Goal: Task Accomplishment & Management: Manage account settings

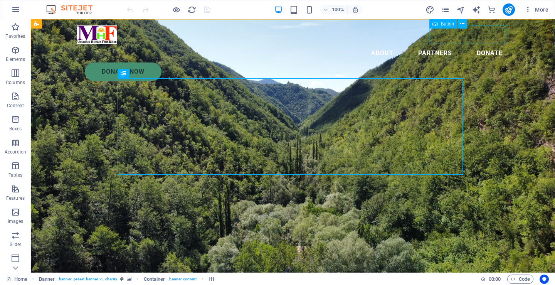
click at [460, 62] on div "Donate Now" at bounding box center [297, 71] width 424 height 19
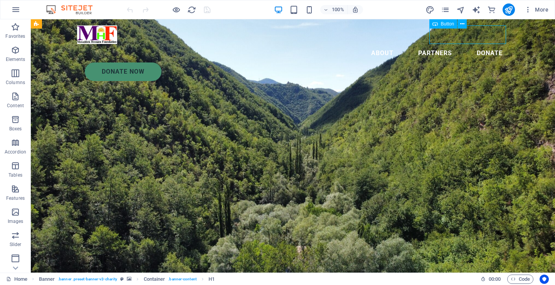
drag, startPoint x: 460, startPoint y: 34, endPoint x: 183, endPoint y: 92, distance: 283.3
click at [460, 62] on div "Donate Now" at bounding box center [297, 71] width 424 height 19
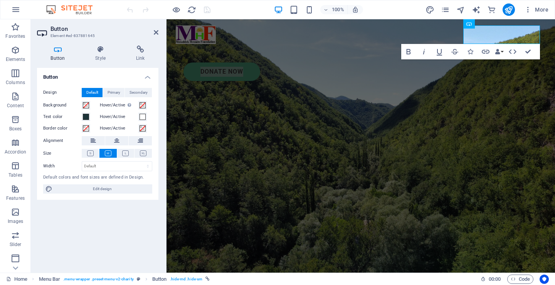
click at [57, 51] on icon at bounding box center [58, 49] width 42 height 8
click at [106, 188] on span "Edit design" at bounding box center [102, 188] width 95 height 9
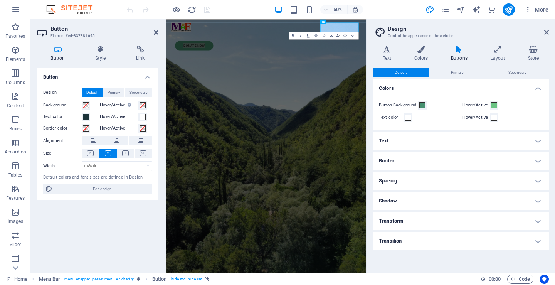
click at [439, 137] on h4 "Text" at bounding box center [461, 140] width 176 height 19
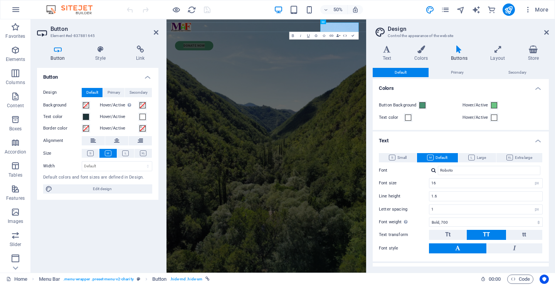
click at [439, 137] on h4 "Text" at bounding box center [461, 138] width 176 height 14
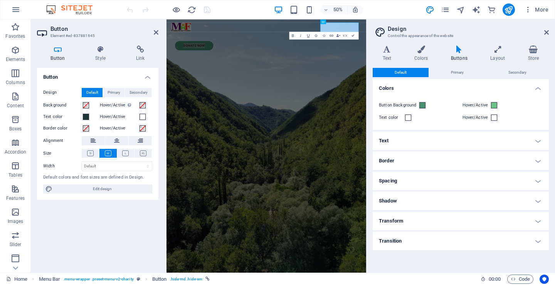
click at [439, 137] on h4 "Text" at bounding box center [461, 140] width 176 height 19
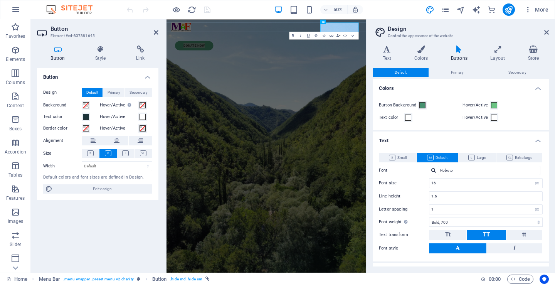
click at [439, 137] on h4 "Text" at bounding box center [461, 138] width 176 height 14
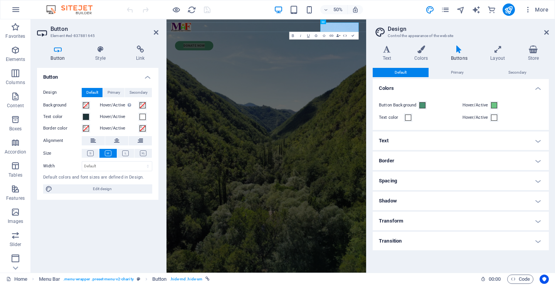
click at [425, 159] on h4 "Border" at bounding box center [461, 161] width 176 height 19
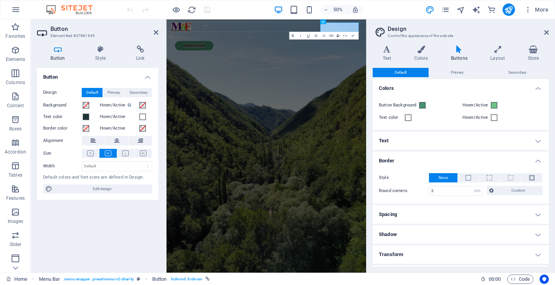
click at [421, 162] on h4 "Border" at bounding box center [461, 159] width 176 height 14
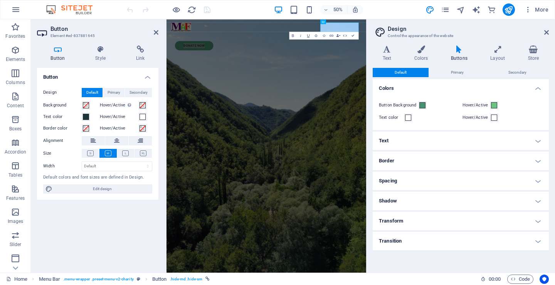
click at [420, 182] on h4 "Spacing" at bounding box center [461, 181] width 176 height 19
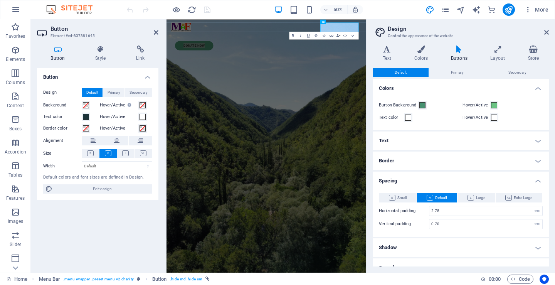
click at [420, 177] on h4 "Spacing" at bounding box center [461, 179] width 176 height 14
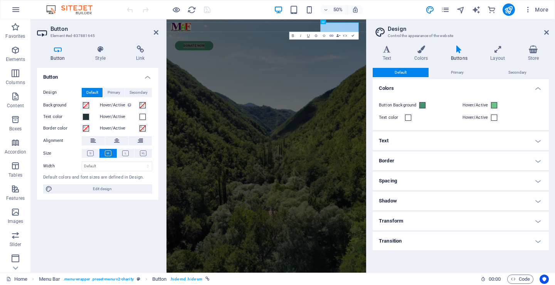
click at [416, 205] on h4 "Shadow" at bounding box center [461, 201] width 176 height 19
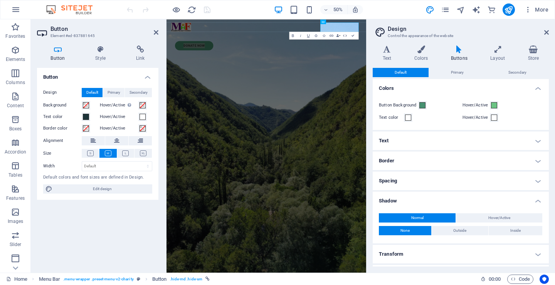
click at [416, 201] on h4 "Shadow" at bounding box center [461, 199] width 176 height 14
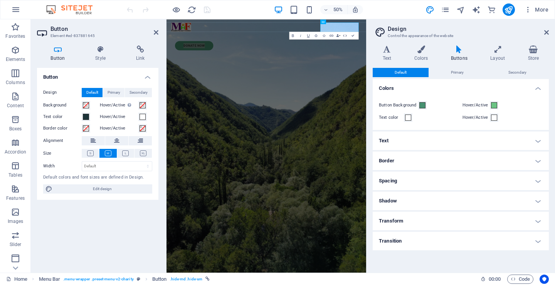
click at [411, 224] on h4 "Transform" at bounding box center [461, 221] width 176 height 19
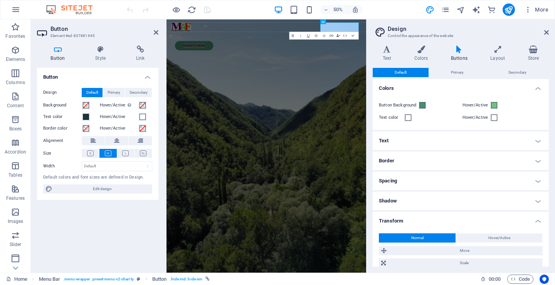
click at [414, 219] on h4 "Transform" at bounding box center [461, 219] width 176 height 14
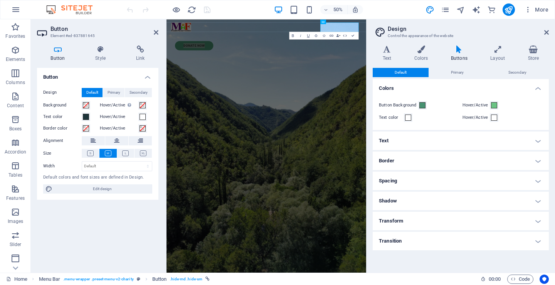
click at [406, 244] on h4 "Transition" at bounding box center [461, 241] width 176 height 19
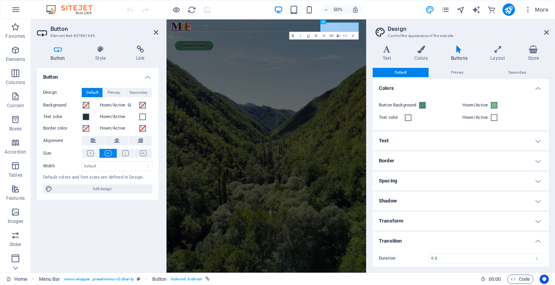
click at [408, 240] on h4 "Transition" at bounding box center [461, 239] width 176 height 14
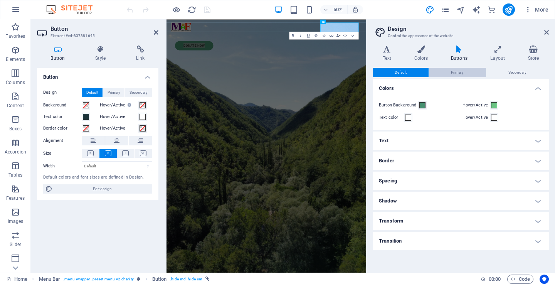
click at [458, 74] on span "Primary" at bounding box center [457, 72] width 13 height 9
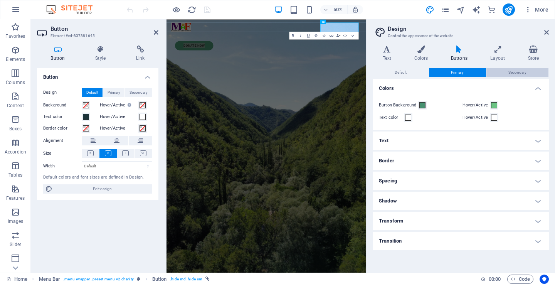
click at [528, 69] on button "Secondary" at bounding box center [518, 72] width 62 height 9
click at [390, 54] on h4 "Text" at bounding box center [389, 53] width 32 height 16
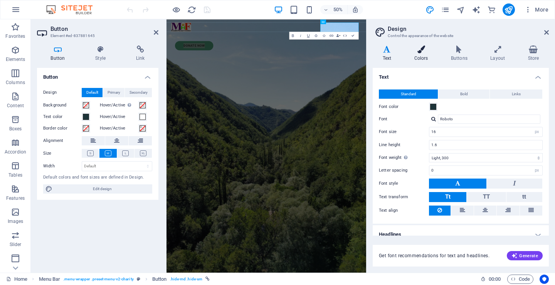
click at [420, 53] on h4 "Colors" at bounding box center [422, 53] width 37 height 16
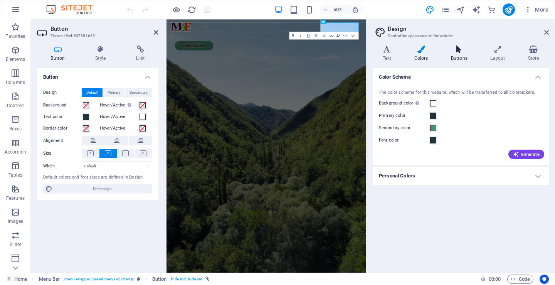
click at [460, 52] on icon at bounding box center [459, 49] width 36 height 8
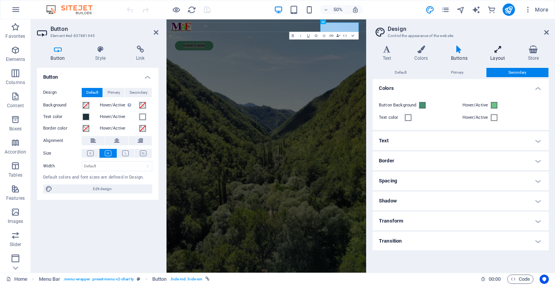
click at [495, 55] on h4 "Layout" at bounding box center [499, 53] width 37 height 16
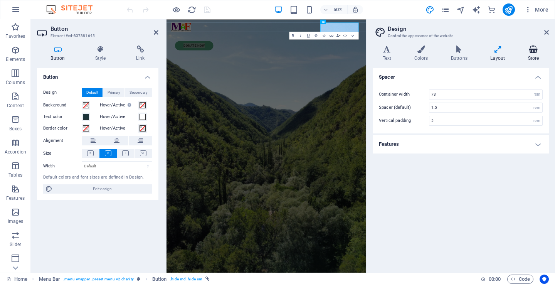
click at [529, 51] on icon at bounding box center [533, 49] width 31 height 8
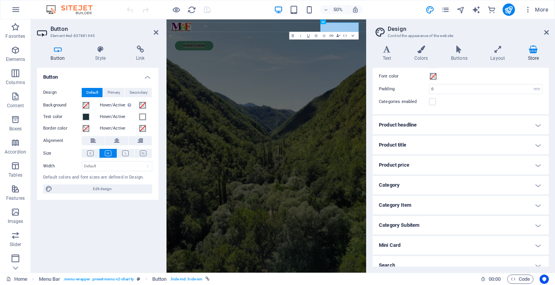
scroll to position [38, 0]
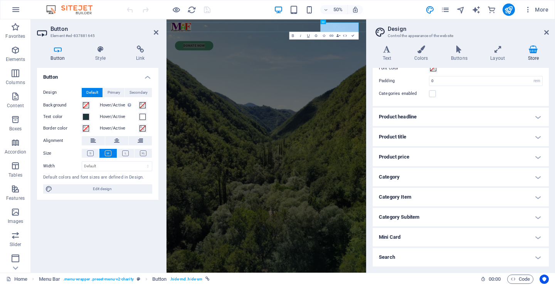
click at [427, 241] on h4 "Mini Card" at bounding box center [461, 237] width 176 height 19
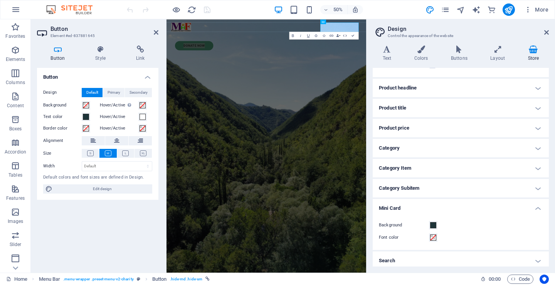
scroll to position [71, 0]
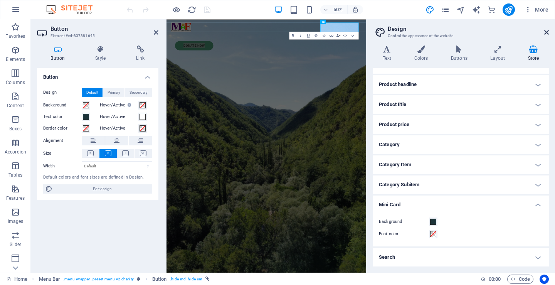
click at [549, 31] on icon at bounding box center [546, 32] width 5 height 6
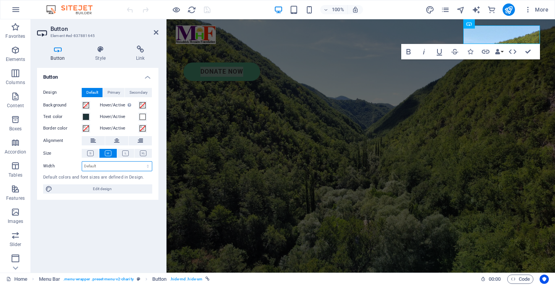
click at [109, 165] on select "Default px rem % em vh vw" at bounding box center [117, 166] width 70 height 9
click at [103, 56] on h4 "Style" at bounding box center [102, 53] width 41 height 16
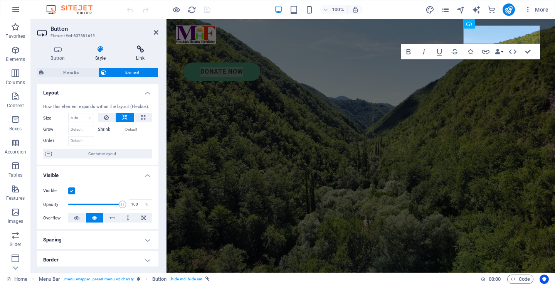
click at [144, 52] on icon at bounding box center [140, 49] width 36 height 8
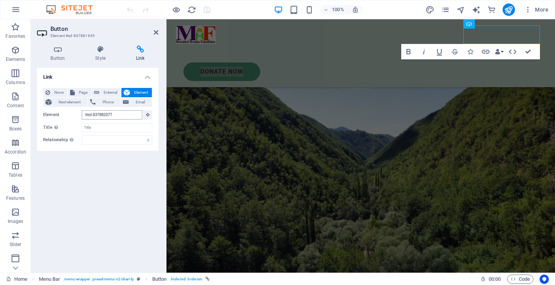
scroll to position [287, 0]
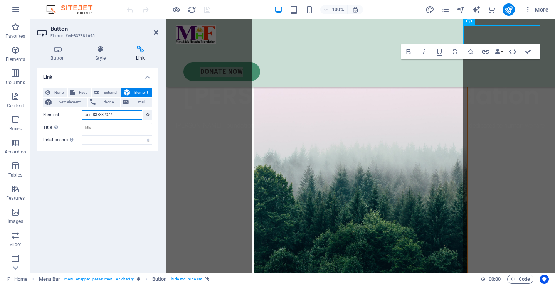
click at [116, 111] on input "#ed-837882077" at bounding box center [112, 114] width 61 height 9
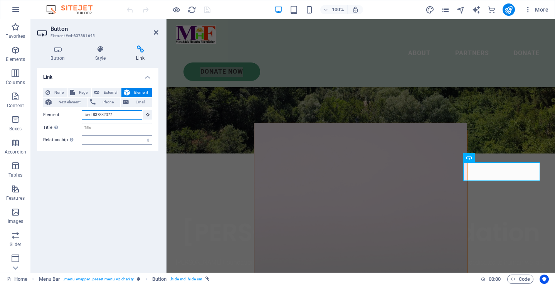
scroll to position [0, 0]
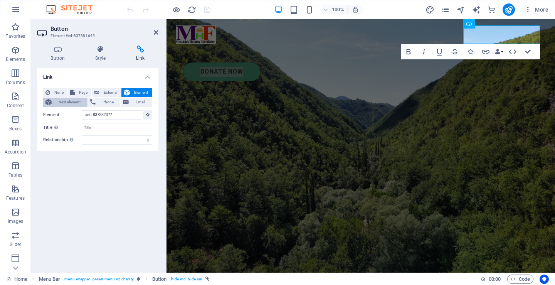
click at [69, 100] on span "Next element" at bounding box center [69, 102] width 31 height 9
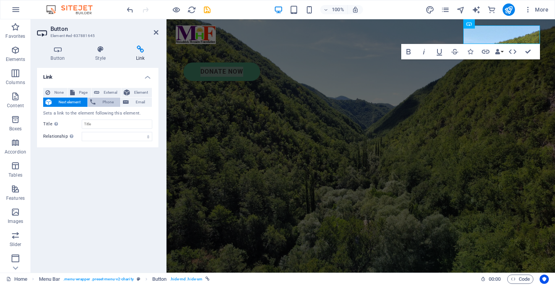
click at [97, 99] on button "Phone" at bounding box center [104, 102] width 33 height 9
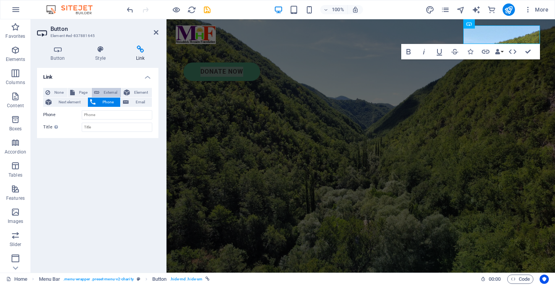
click at [101, 93] on button "External" at bounding box center [106, 92] width 29 height 9
select select "blank"
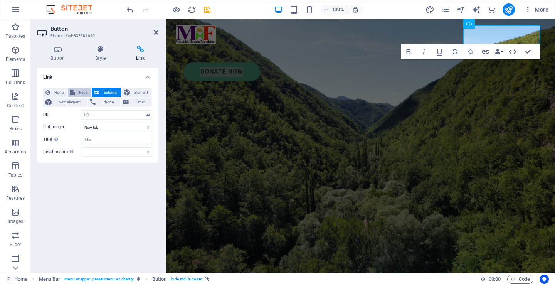
click at [72, 93] on icon at bounding box center [72, 92] width 5 height 9
select select
click at [57, 92] on span "None" at bounding box center [58, 92] width 13 height 9
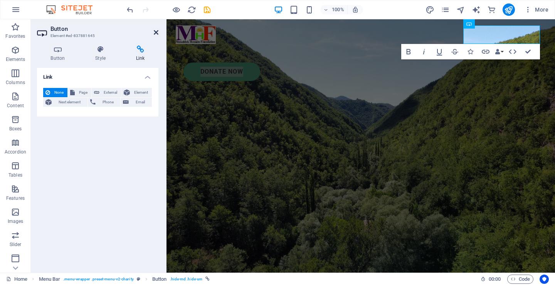
click at [155, 33] on icon at bounding box center [156, 32] width 5 height 6
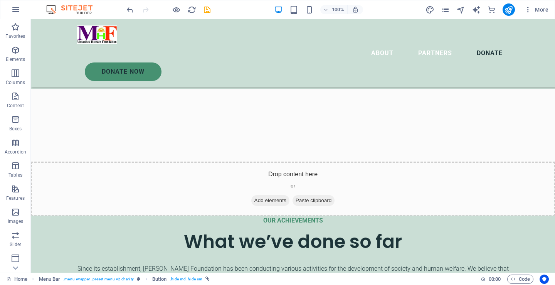
scroll to position [2261, 0]
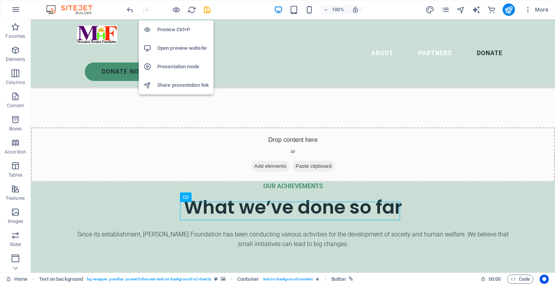
click at [175, 32] on h6 "Preview Ctrl+P" at bounding box center [183, 29] width 52 height 9
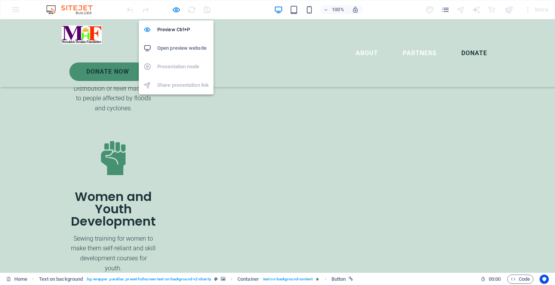
scroll to position [1851, 0]
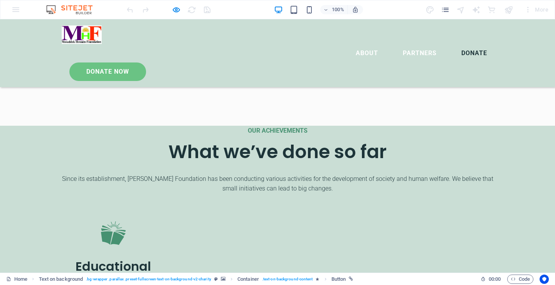
click at [146, 62] on link "Donate Now" at bounding box center [107, 71] width 77 height 19
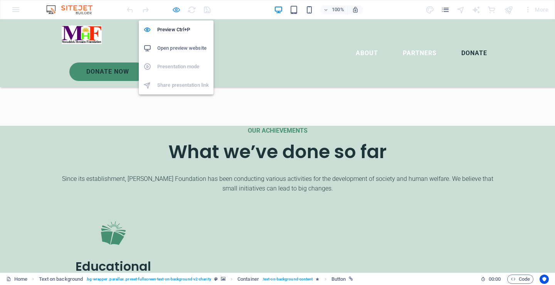
click at [179, 6] on icon "button" at bounding box center [176, 9] width 9 height 9
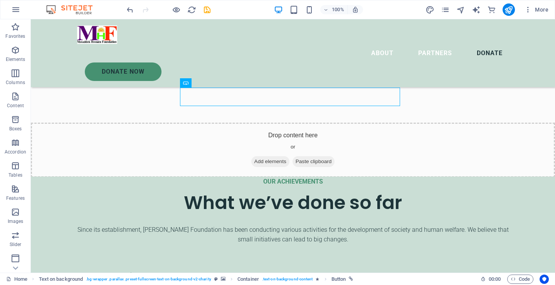
scroll to position [2375, 0]
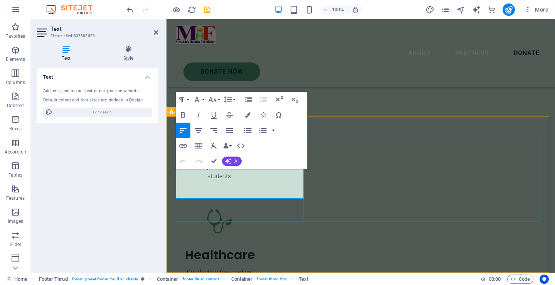
drag, startPoint x: 252, startPoint y: 195, endPoint x: 176, endPoint y: 175, distance: 78.7
click at [156, 30] on icon at bounding box center [156, 32] width 5 height 6
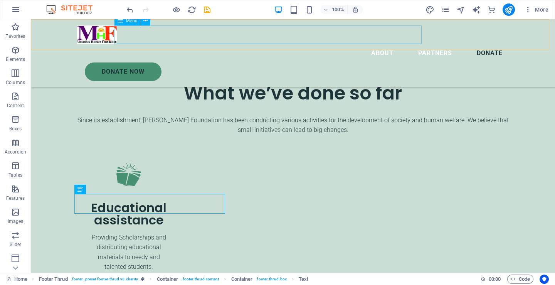
click at [272, 44] on nav "About Partners Donate" at bounding box center [293, 53] width 432 height 19
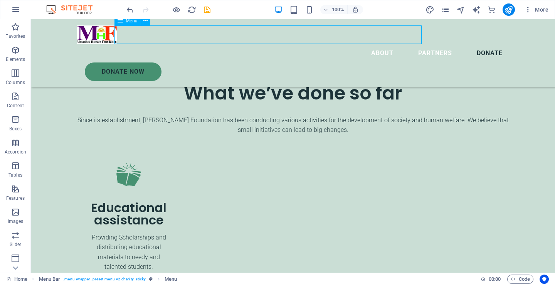
click at [272, 44] on nav "About Partners Donate" at bounding box center [293, 53] width 432 height 19
select select
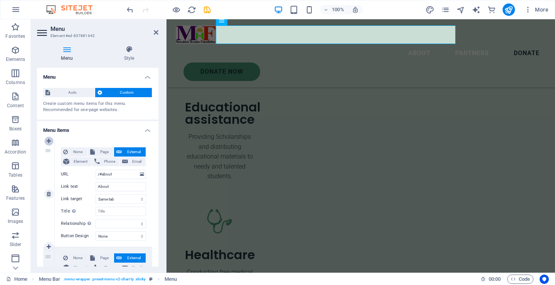
click at [49, 143] on icon at bounding box center [49, 140] width 4 height 5
select select
type input "/#about"
type input "About"
select select
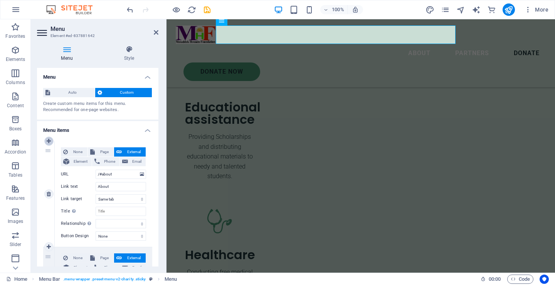
type input "/#partners"
type input "Partners"
select select
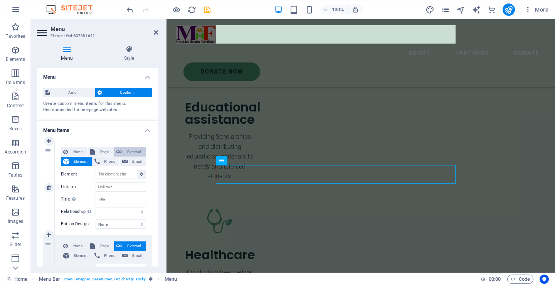
scroll to position [2344, 0]
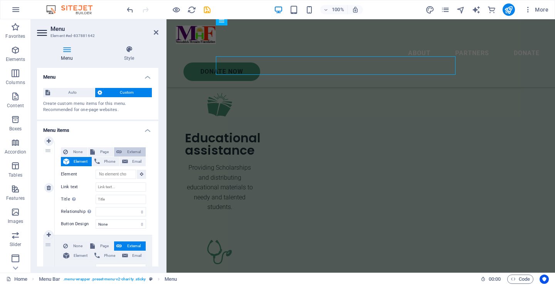
click at [133, 148] on span "External" at bounding box center [133, 151] width 19 height 9
select select "blank"
select select
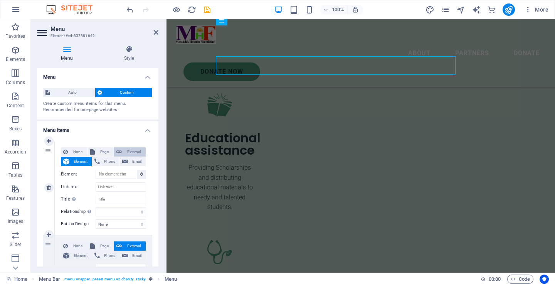
select select
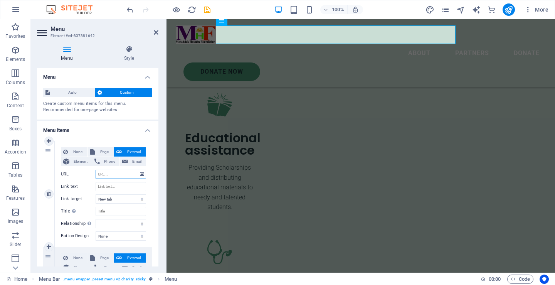
click at [119, 174] on input "URL" at bounding box center [121, 174] width 51 height 9
paste input "[URL][DOMAIN_NAME]"
type input "[URL][DOMAIN_NAME]"
select select
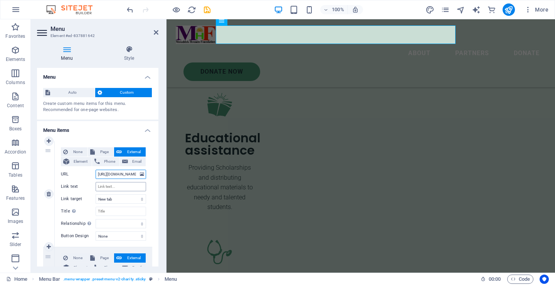
select select
type input "[URL][DOMAIN_NAME]"
click at [118, 188] on input "Link text" at bounding box center [121, 186] width 51 height 9
type input "h"
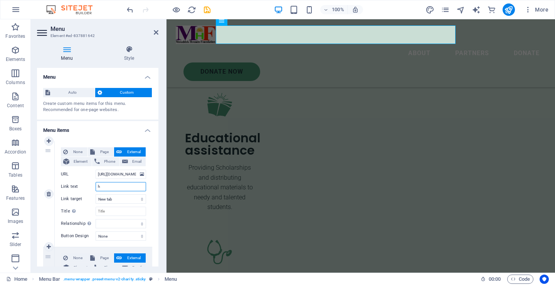
select select
type input "hom"
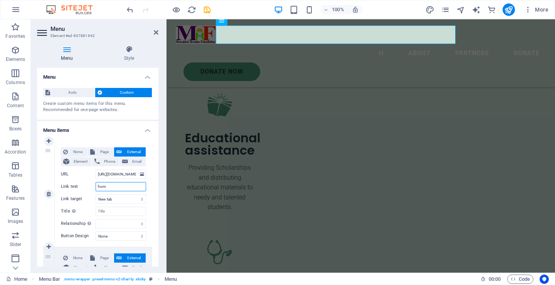
select select
type input "home"
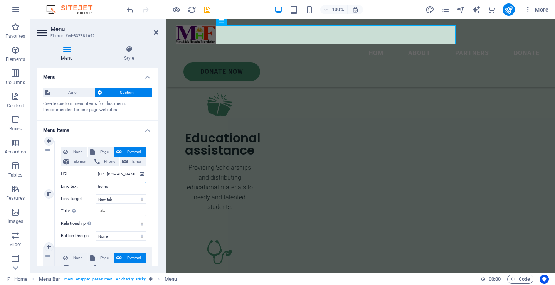
select select
type input "home"
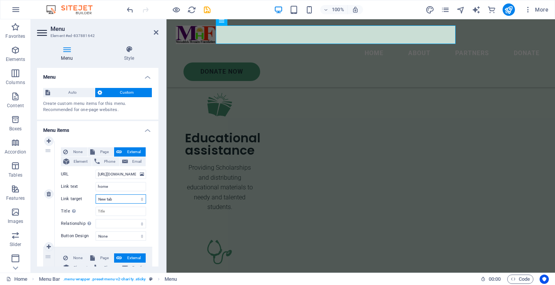
click at [128, 196] on select "New tab Same tab Overlay" at bounding box center [121, 198] width 51 height 9
select select
click at [96, 194] on select "New tab Same tab Overlay" at bounding box center [121, 198] width 51 height 9
select select
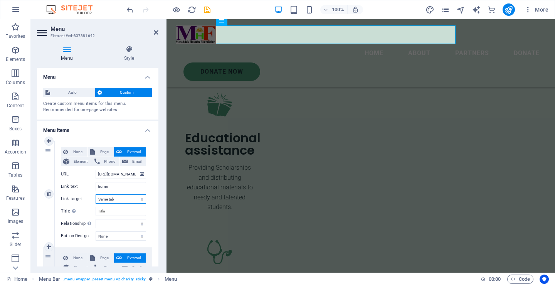
select select
click at [157, 32] on icon at bounding box center [156, 32] width 5 height 6
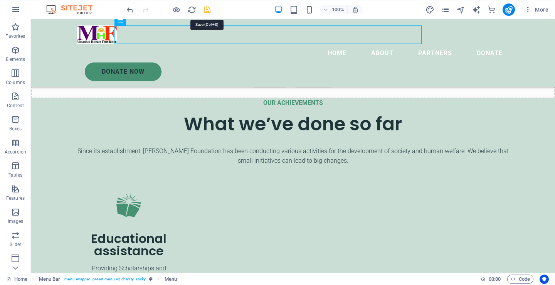
drag, startPoint x: 209, startPoint y: 8, endPoint x: 178, endPoint y: 0, distance: 32.0
click at [209, 8] on icon "save" at bounding box center [207, 9] width 9 height 9
checkbox input "false"
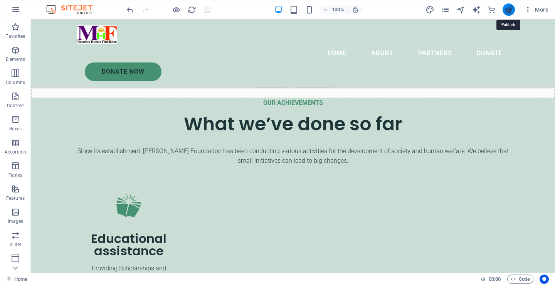
click at [510, 8] on icon "publish" at bounding box center [508, 9] width 9 height 9
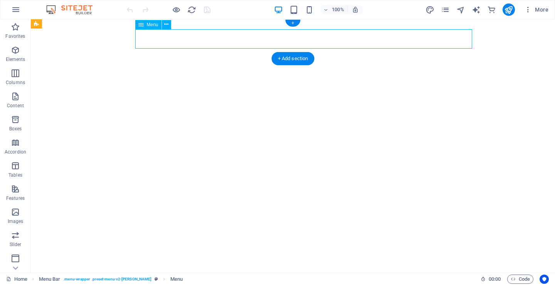
select select
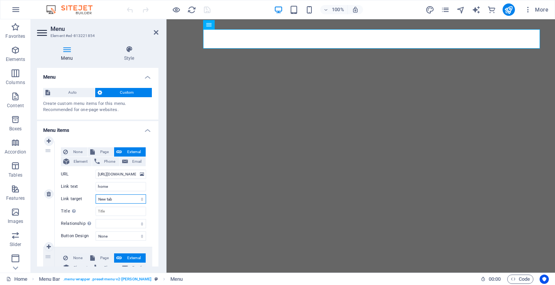
click at [126, 199] on select "New tab Same tab Overlay" at bounding box center [121, 198] width 51 height 9
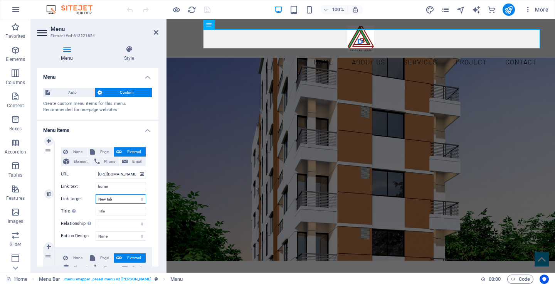
select select
click at [96, 194] on select "New tab Same tab Overlay" at bounding box center [121, 198] width 51 height 9
select select
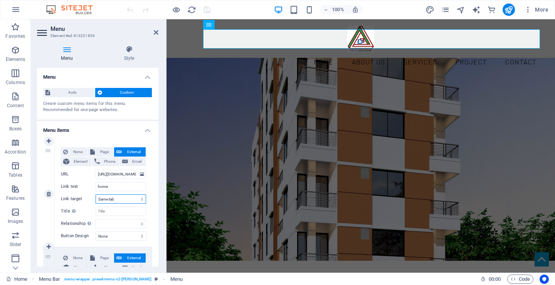
select select
click at [156, 33] on icon at bounding box center [156, 32] width 5 height 6
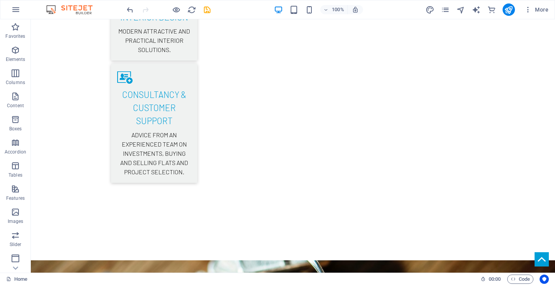
scroll to position [1675, 0]
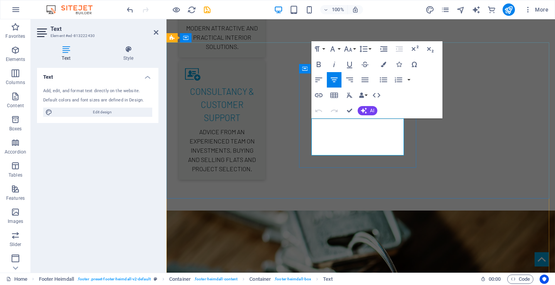
drag, startPoint x: 312, startPoint y: 140, endPoint x: 367, endPoint y: 154, distance: 56.8
click at [349, 50] on icon "button" at bounding box center [348, 48] width 9 height 9
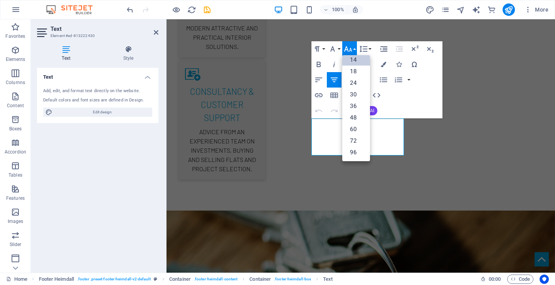
scroll to position [62, 0]
click at [349, 50] on icon "button" at bounding box center [348, 48] width 9 height 9
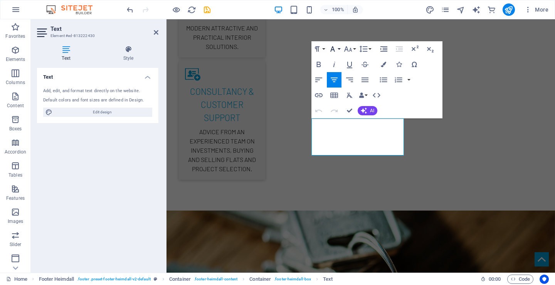
click at [335, 46] on icon "button" at bounding box center [332, 48] width 9 height 9
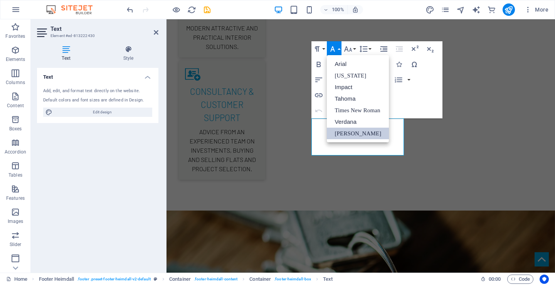
scroll to position [0, 0]
click at [335, 46] on icon "button" at bounding box center [332, 48] width 9 height 9
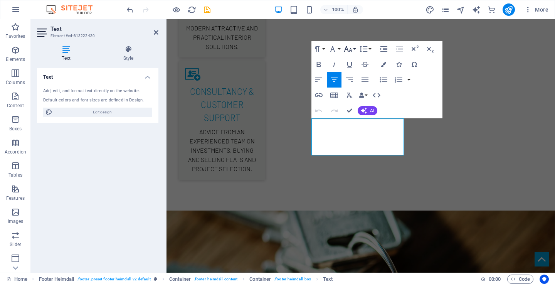
click at [349, 50] on icon "button" at bounding box center [348, 48] width 9 height 9
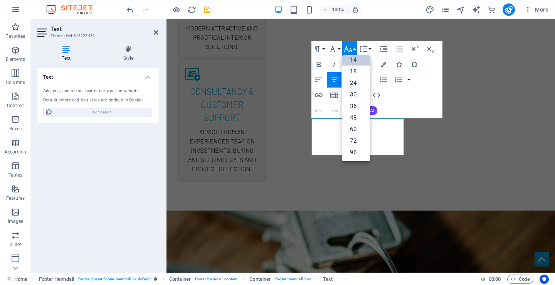
click at [349, 50] on icon "button" at bounding box center [348, 48] width 9 height 9
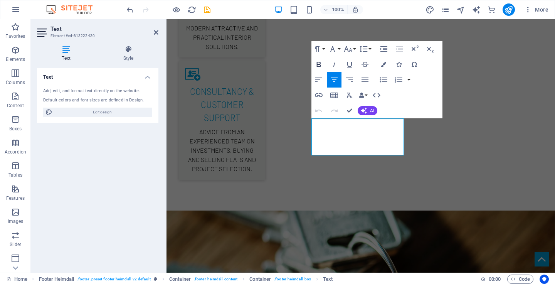
click at [322, 62] on icon "button" at bounding box center [318, 64] width 9 height 9
click at [349, 95] on icon "button" at bounding box center [349, 95] width 9 height 9
click at [351, 96] on icon "button" at bounding box center [349, 95] width 9 height 9
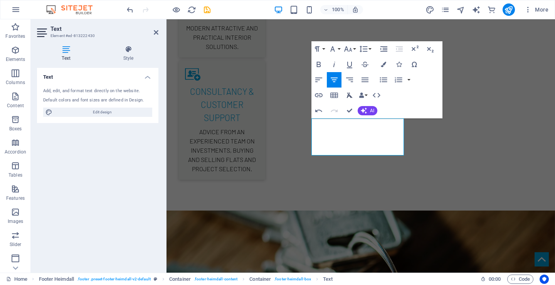
click at [350, 95] on icon "button" at bounding box center [349, 95] width 9 height 9
click at [367, 94] on button "Data Bindings" at bounding box center [363, 95] width 11 height 15
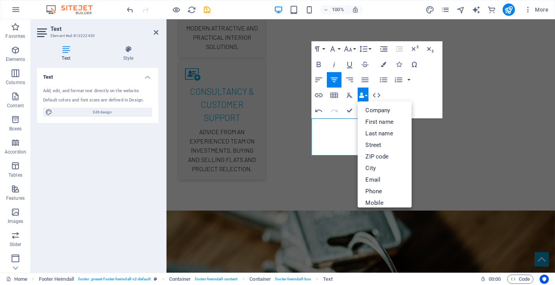
click at [367, 94] on button "Data Bindings" at bounding box center [363, 95] width 11 height 15
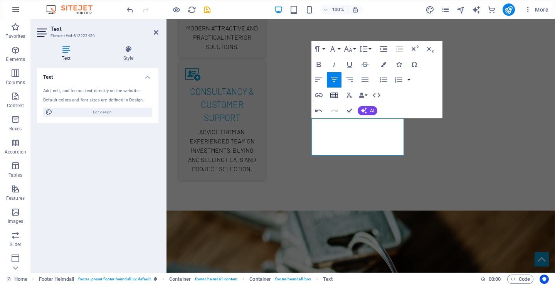
click at [336, 94] on icon "button" at bounding box center [334, 95] width 8 height 5
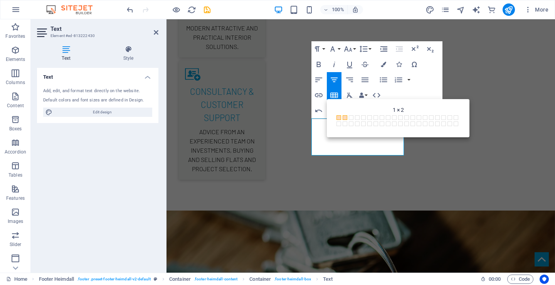
click at [413, 90] on div "Paragraph Format Normal Heading 1 Heading 2 Heading 3 Heading 4 Heading 5 Headi…" at bounding box center [377, 79] width 131 height 77
click at [401, 93] on div "Paragraph Format Normal Heading 1 Heading 2 Heading 3 Heading 4 Heading 5 Headi…" at bounding box center [377, 79] width 131 height 77
click at [335, 95] on icon "button" at bounding box center [334, 95] width 9 height 9
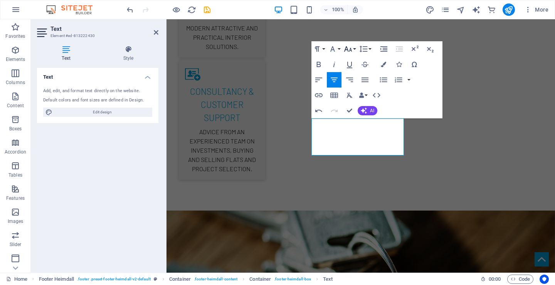
click at [350, 51] on icon "button" at bounding box center [348, 48] width 8 height 5
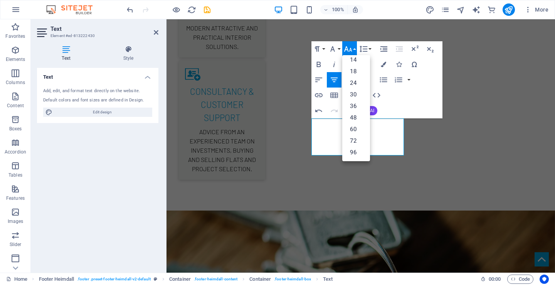
click at [351, 51] on icon "button" at bounding box center [348, 48] width 8 height 5
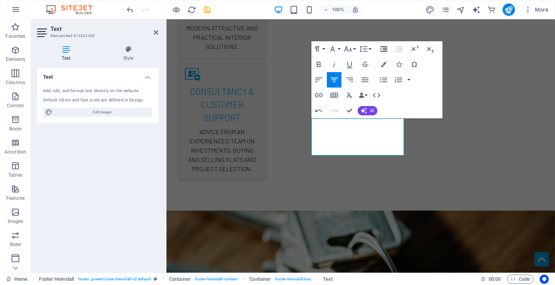
click at [384, 48] on icon "button" at bounding box center [384, 48] width 7 height 5
click at [317, 109] on icon "button" at bounding box center [318, 110] width 9 height 9
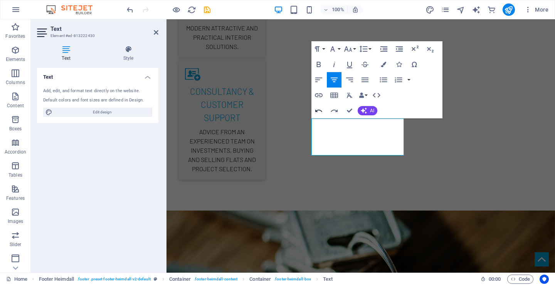
click at [317, 109] on icon "button" at bounding box center [318, 110] width 9 height 9
click at [364, 64] on icon "button" at bounding box center [365, 64] width 7 height 5
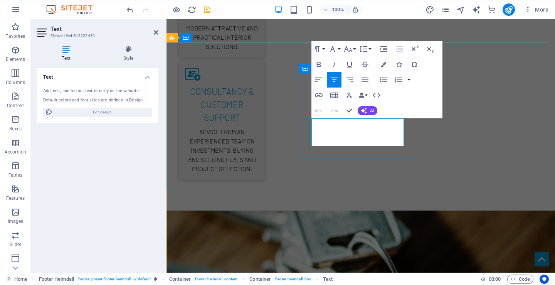
drag, startPoint x: 313, startPoint y: 131, endPoint x: 377, endPoint y: 143, distance: 65.2
click at [353, 50] on button "Font Size" at bounding box center [349, 48] width 15 height 15
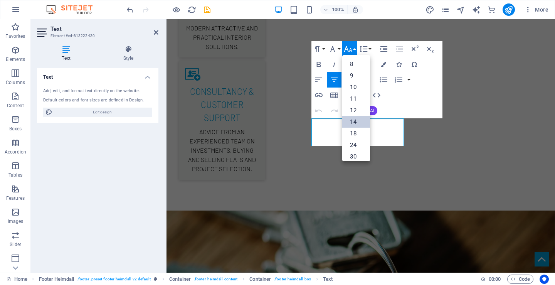
click at [352, 122] on link "14" at bounding box center [356, 122] width 28 height 12
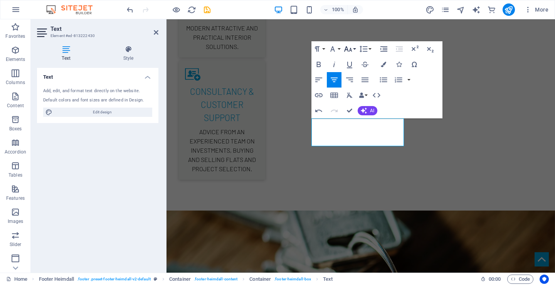
click at [354, 48] on button "Font Size" at bounding box center [349, 48] width 15 height 15
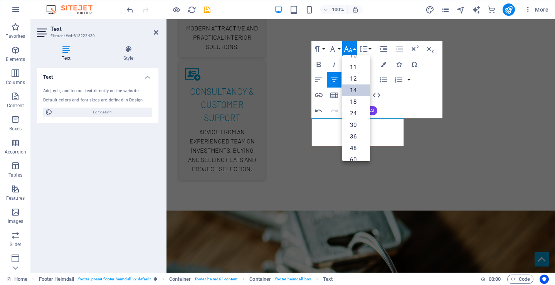
scroll to position [26, 0]
click at [353, 81] on link "12" at bounding box center [356, 85] width 28 height 12
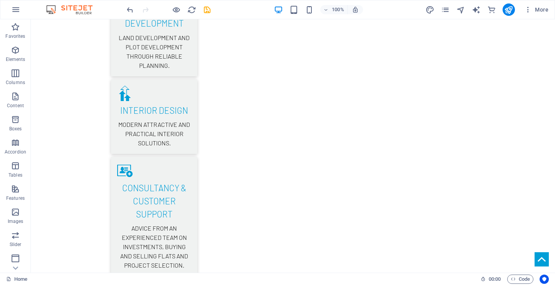
scroll to position [1582, 0]
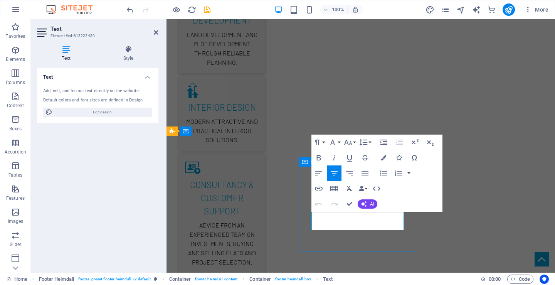
drag, startPoint x: 315, startPoint y: 224, endPoint x: 402, endPoint y: 233, distance: 87.2
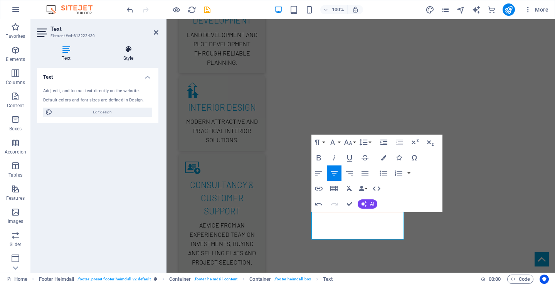
click at [125, 51] on icon at bounding box center [128, 49] width 60 height 8
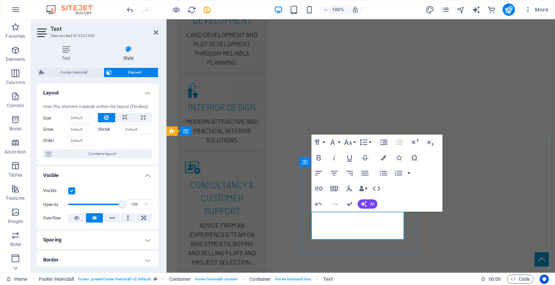
click at [128, 117] on button at bounding box center [125, 117] width 19 height 9
click at [79, 120] on select "Default auto px % 1/1 1/2 1/3 1/4 1/5 1/6 1/7 1/8 1/9 1/10" at bounding box center [81, 117] width 25 height 9
click at [69, 113] on select "Default auto px % 1/1 1/2 1/3 1/4 1/5 1/6 1/7 1/8 1/9 1/10" at bounding box center [81, 117] width 25 height 9
select select "DISABLED_OPTION_VALUE"
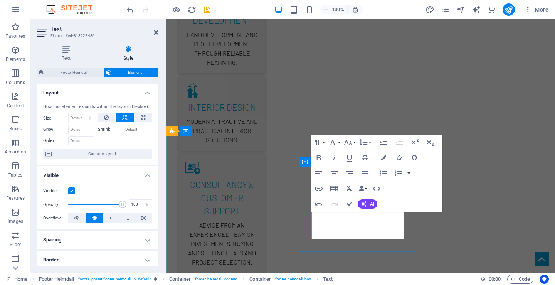
drag, startPoint x: 363, startPoint y: 236, endPoint x: 311, endPoint y: 224, distance: 53.1
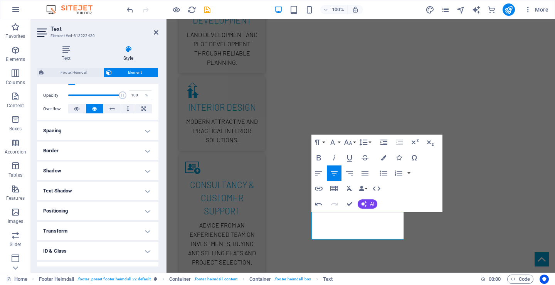
scroll to position [112, 0]
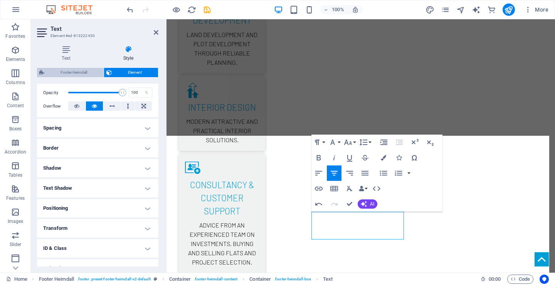
click at [76, 69] on span "Footer Heimdall" at bounding box center [74, 72] width 55 height 9
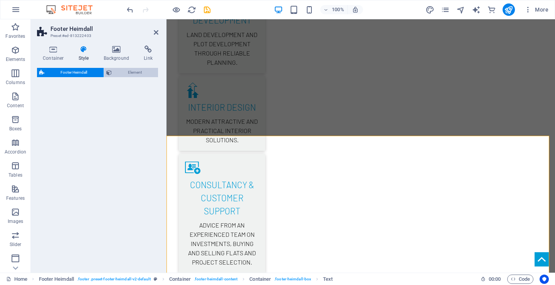
select select "rem"
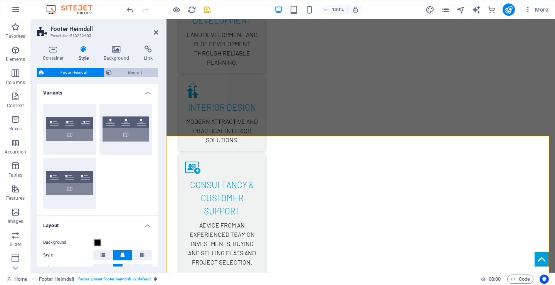
click at [120, 72] on span "Element" at bounding box center [135, 72] width 42 height 9
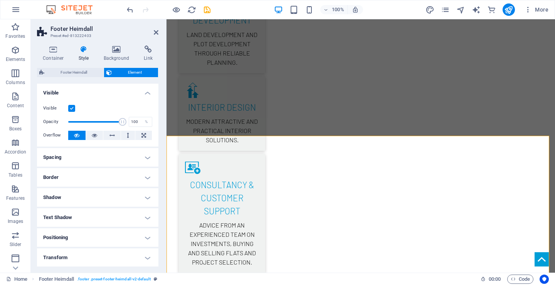
click at [82, 52] on icon at bounding box center [84, 49] width 22 height 8
click at [114, 49] on icon at bounding box center [116, 49] width 37 height 8
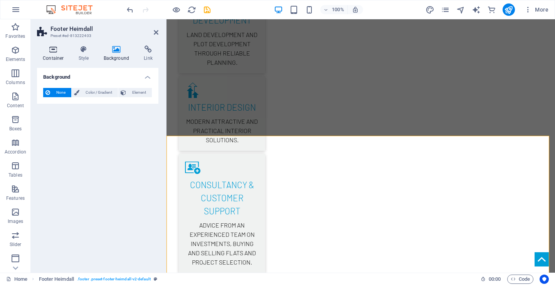
click at [56, 48] on icon at bounding box center [53, 49] width 33 height 8
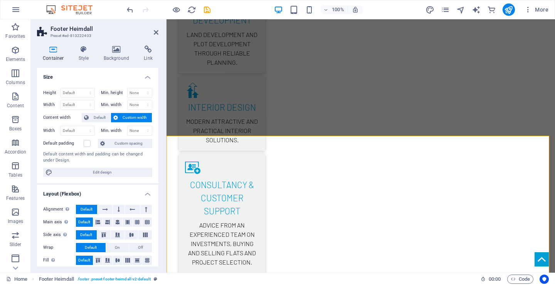
click at [156, 29] on h2 "Footer Heimdall" at bounding box center [105, 28] width 108 height 7
drag, startPoint x: 156, startPoint y: 33, endPoint x: 126, endPoint y: 21, distance: 31.9
click at [156, 33] on icon at bounding box center [156, 32] width 5 height 6
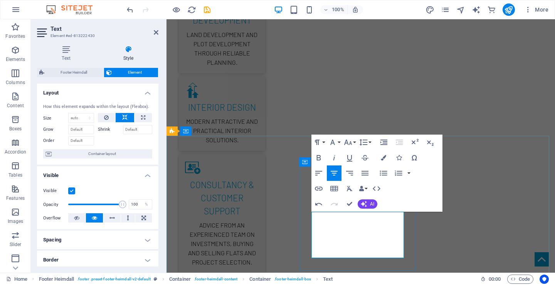
drag, startPoint x: 372, startPoint y: 246, endPoint x: 312, endPoint y: 234, distance: 61.2
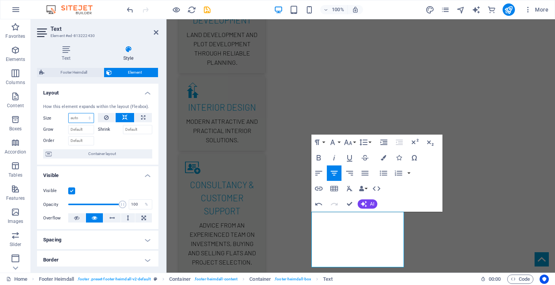
click at [85, 119] on select "Default auto px % 1/1 1/2 1/3 1/4 1/5 1/6 1/7 1/8 1/9 1/10" at bounding box center [81, 117] width 25 height 9
click at [69, 113] on select "Default auto px % 1/1 1/2 1/3 1/4 1/5 1/6 1/7 1/8 1/9 1/10" at bounding box center [81, 117] width 25 height 9
select select "DISABLED_OPTION_VALUE"
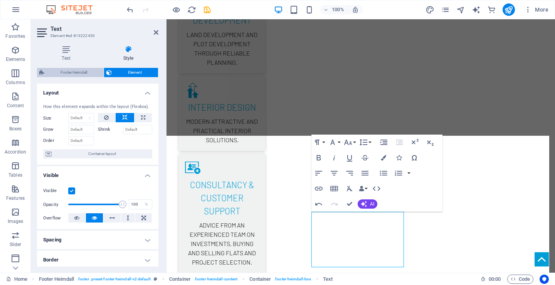
click at [81, 70] on span "Footer Heimdall" at bounding box center [74, 72] width 55 height 9
select select "rem"
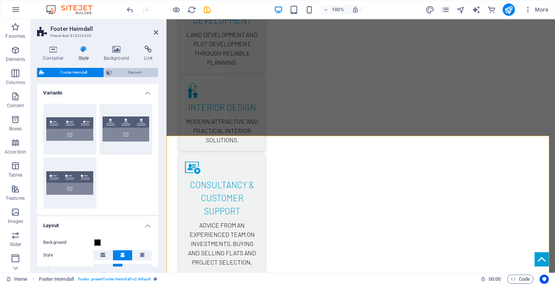
click at [128, 72] on span "Element" at bounding box center [135, 72] width 42 height 9
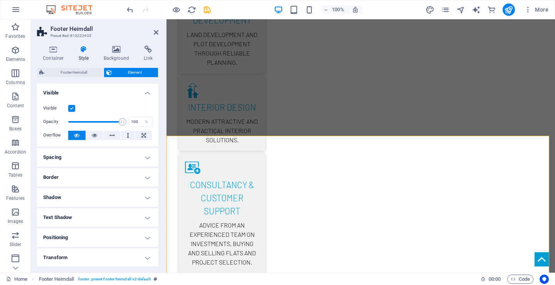
click at [82, 50] on icon at bounding box center [84, 49] width 22 height 8
click at [49, 50] on icon at bounding box center [53, 49] width 33 height 8
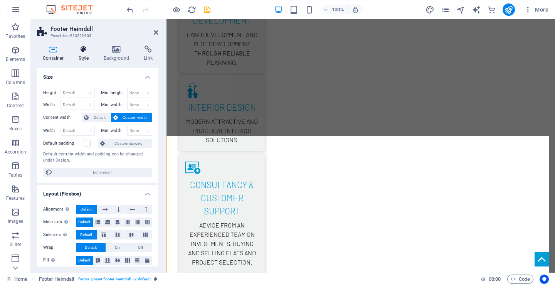
click at [84, 54] on h4 "Style" at bounding box center [85, 53] width 25 height 16
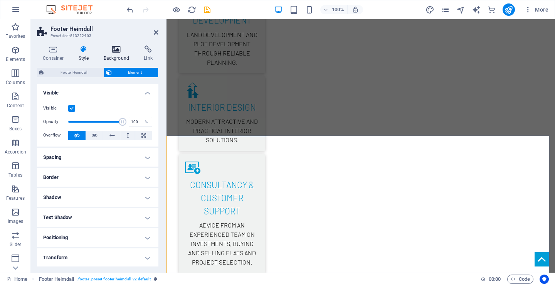
click at [120, 51] on icon at bounding box center [116, 49] width 37 height 8
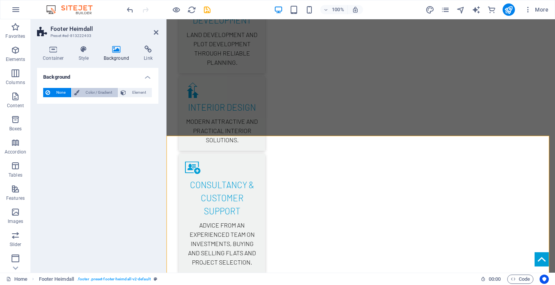
click at [94, 88] on span "Color / Gradient" at bounding box center [99, 92] width 34 height 9
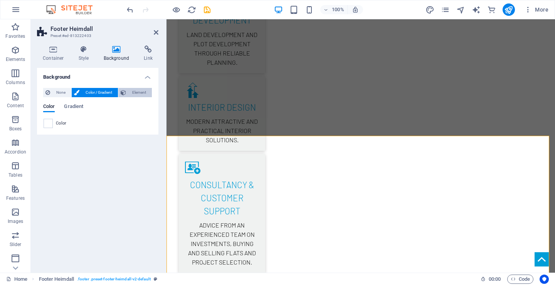
click at [136, 92] on span "Element" at bounding box center [138, 92] width 21 height 9
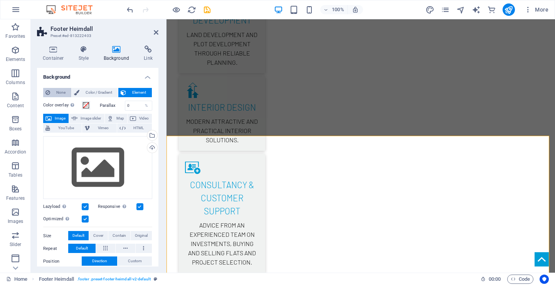
click at [59, 91] on span "None" at bounding box center [60, 92] width 17 height 9
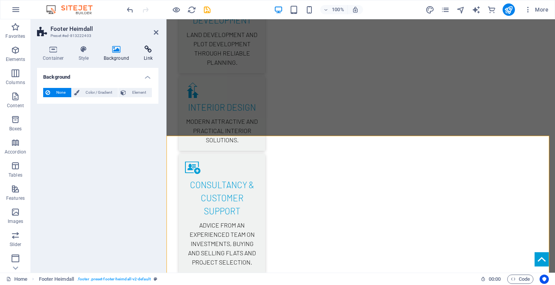
click at [145, 53] on icon at bounding box center [148, 49] width 20 height 8
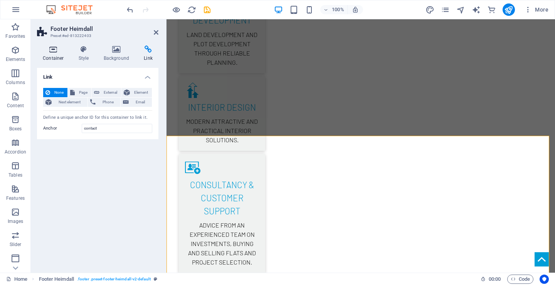
click at [58, 53] on icon at bounding box center [53, 49] width 33 height 8
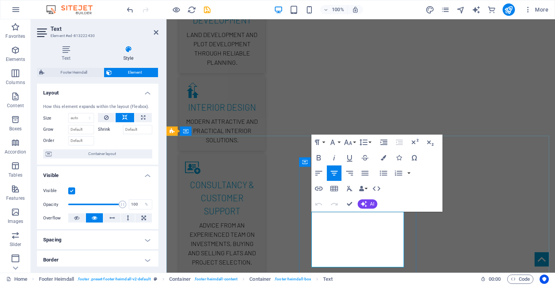
drag, startPoint x: 314, startPoint y: 252, endPoint x: 373, endPoint y: 264, distance: 60.2
click at [383, 156] on icon "button" at bounding box center [383, 157] width 5 height 5
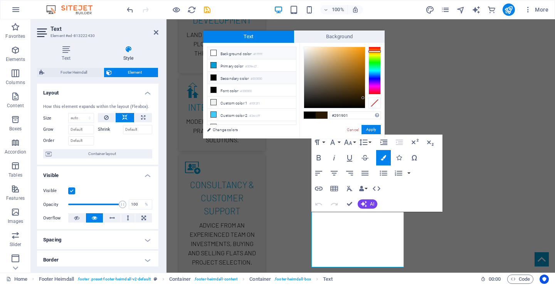
click at [236, 52] on li "Background color #ffffff" at bounding box center [251, 53] width 89 height 12
type input "#ffffff"
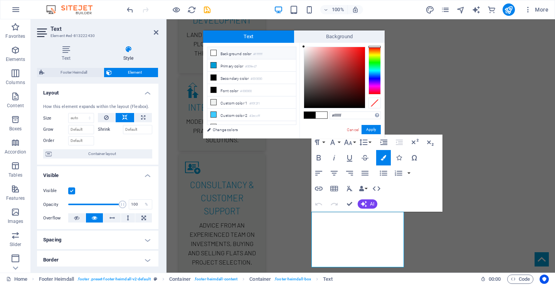
click at [216, 52] on icon at bounding box center [213, 52] width 5 height 5
click at [369, 130] on button "Apply" at bounding box center [371, 129] width 19 height 9
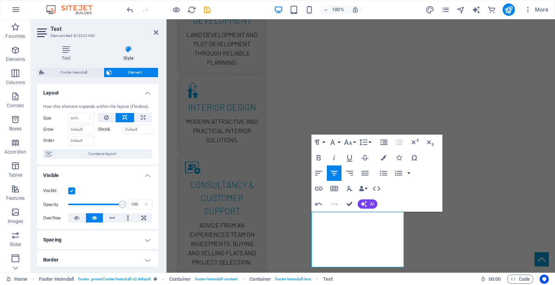
drag, startPoint x: 352, startPoint y: 205, endPoint x: 327, endPoint y: 202, distance: 25.6
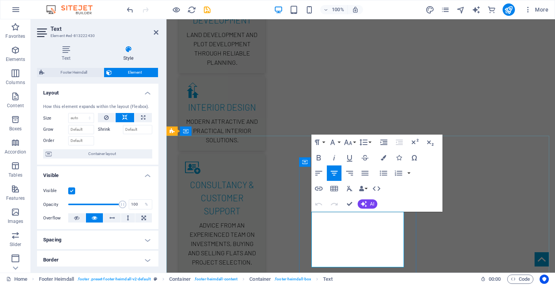
drag, startPoint x: 313, startPoint y: 251, endPoint x: 373, endPoint y: 264, distance: 61.0
click at [382, 158] on icon "button" at bounding box center [383, 157] width 5 height 5
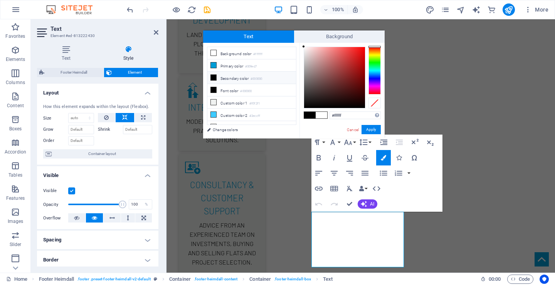
click at [219, 77] on li "Secondary color #000000" at bounding box center [251, 78] width 89 height 12
type input "#000000"
click at [340, 39] on span "Background" at bounding box center [339, 36] width 91 height 12
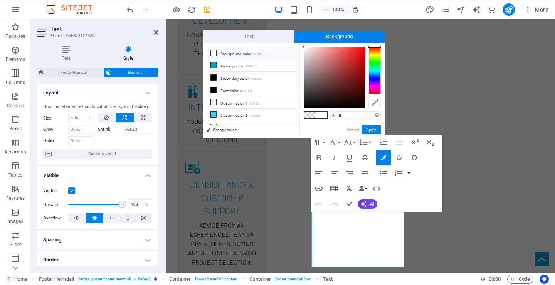
click at [221, 51] on li "Background color #ffffff" at bounding box center [251, 53] width 89 height 12
click at [370, 130] on button "Apply" at bounding box center [371, 129] width 19 height 9
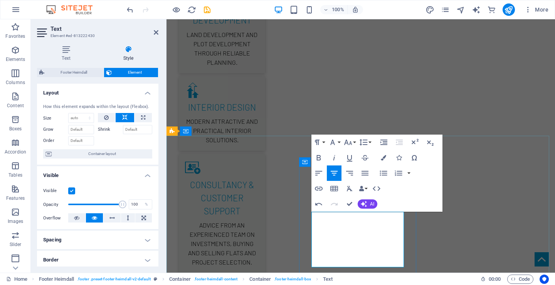
drag, startPoint x: 360, startPoint y: 263, endPoint x: 313, endPoint y: 254, distance: 48.3
click at [382, 158] on icon "button" at bounding box center [383, 157] width 5 height 5
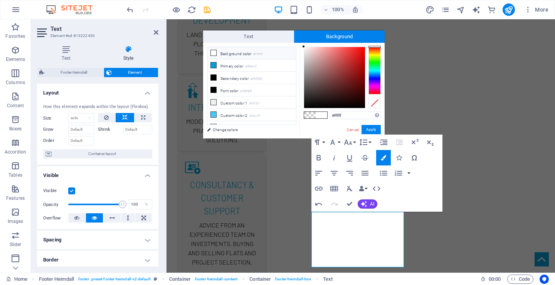
drag, startPoint x: 296, startPoint y: 56, endPoint x: 300, endPoint y: 95, distance: 39.9
click at [300, 95] on div "less Background color #ffffff Primary color #009ed7 Secondary color #000000 Fon…" at bounding box center [294, 91] width 182 height 96
click at [309, 115] on span at bounding box center [310, 115] width 12 height 7
type input "rgba(0, 0, 0, 0)"
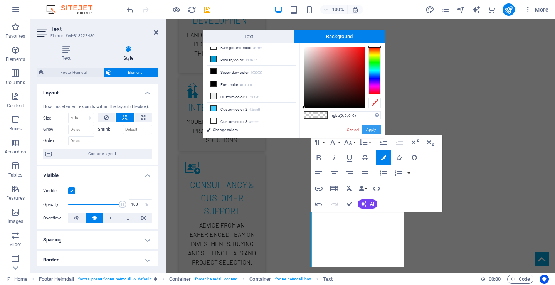
click at [368, 127] on button "Apply" at bounding box center [371, 129] width 19 height 9
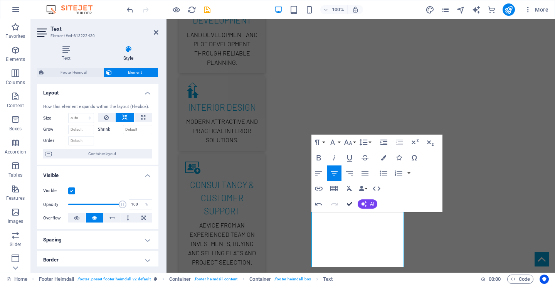
drag, startPoint x: 349, startPoint y: 203, endPoint x: 320, endPoint y: 185, distance: 33.3
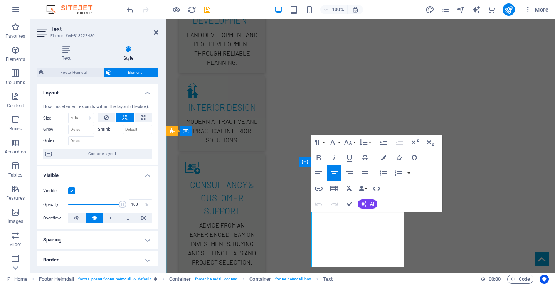
drag, startPoint x: 313, startPoint y: 255, endPoint x: 368, endPoint y: 264, distance: 55.9
click at [382, 159] on icon "button" at bounding box center [383, 157] width 5 height 5
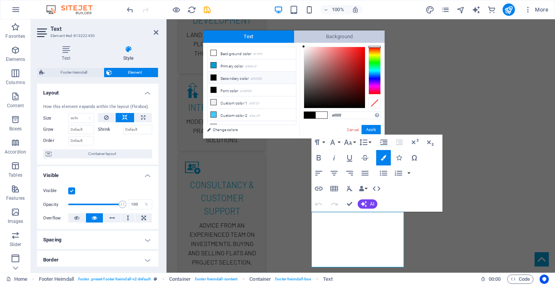
click at [326, 37] on span "Background" at bounding box center [339, 36] width 91 height 12
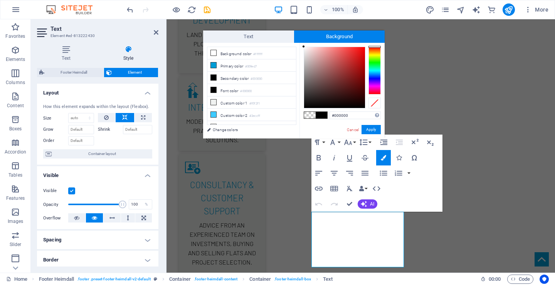
click at [307, 113] on span at bounding box center [310, 115] width 12 height 7
type input "rgba(0, 0, 0, 0)"
click at [372, 128] on button "Apply" at bounding box center [371, 129] width 19 height 9
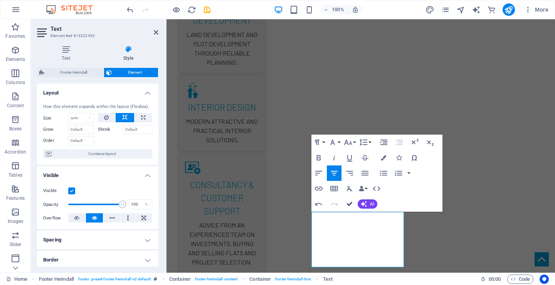
drag, startPoint x: 352, startPoint y: 203, endPoint x: 320, endPoint y: 186, distance: 35.7
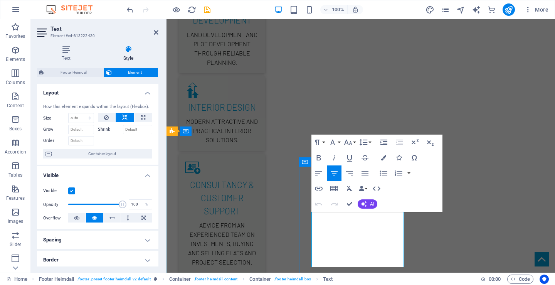
drag, startPoint x: 314, startPoint y: 236, endPoint x: 374, endPoint y: 244, distance: 60.3
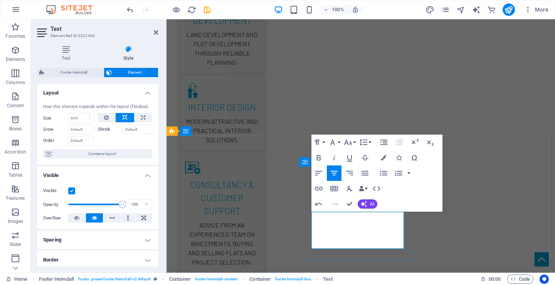
drag, startPoint x: 312, startPoint y: 234, endPoint x: 360, endPoint y: 243, distance: 49.1
click at [384, 156] on icon "button" at bounding box center [383, 157] width 5 height 5
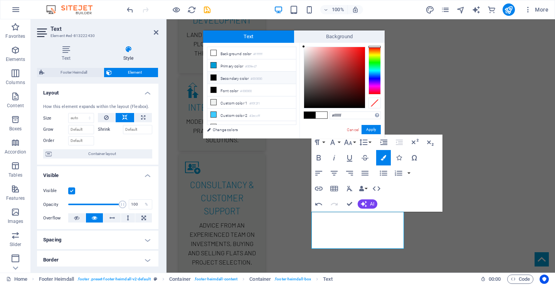
click at [320, 115] on span at bounding box center [322, 115] width 12 height 7
click at [307, 116] on span at bounding box center [310, 115] width 12 height 7
click at [368, 130] on button "Apply" at bounding box center [371, 129] width 19 height 9
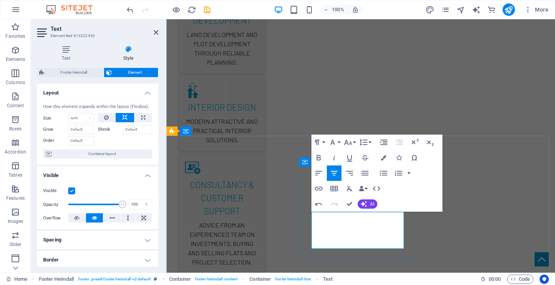
drag, startPoint x: 313, startPoint y: 234, endPoint x: 367, endPoint y: 242, distance: 53.9
click at [384, 154] on button "Colors" at bounding box center [383, 157] width 15 height 15
type input "#ffffff"
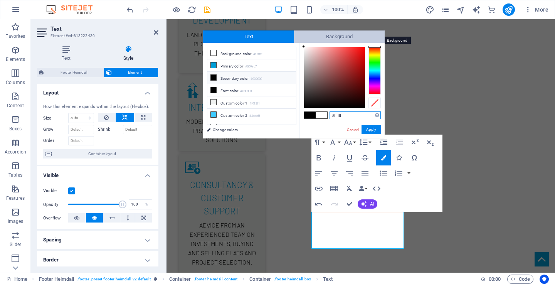
click at [324, 34] on span "Background" at bounding box center [339, 36] width 91 height 12
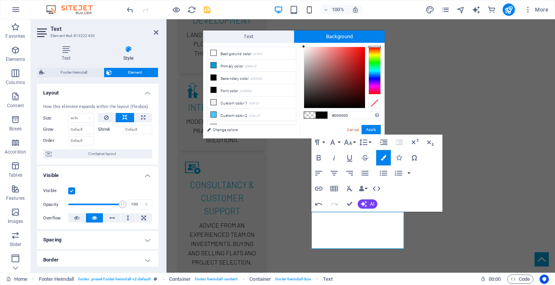
click at [312, 114] on span at bounding box center [310, 115] width 12 height 7
type input "rgba(0, 0, 0, 0)"
click at [372, 130] on button "Apply" at bounding box center [371, 129] width 19 height 9
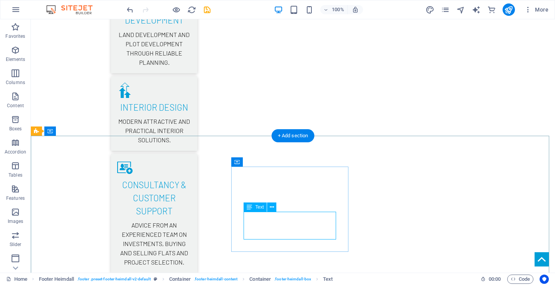
drag, startPoint x: 323, startPoint y: 230, endPoint x: 352, endPoint y: 225, distance: 28.5
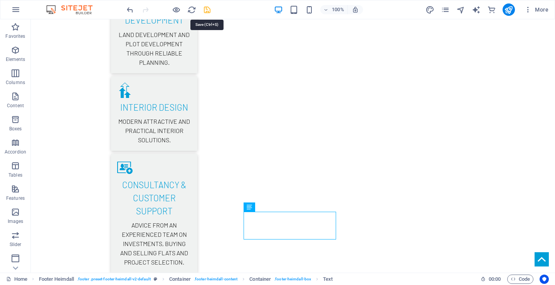
drag, startPoint x: 207, startPoint y: 9, endPoint x: 227, endPoint y: 19, distance: 22.6
click at [207, 9] on icon "save" at bounding box center [207, 9] width 9 height 9
checkbox input "false"
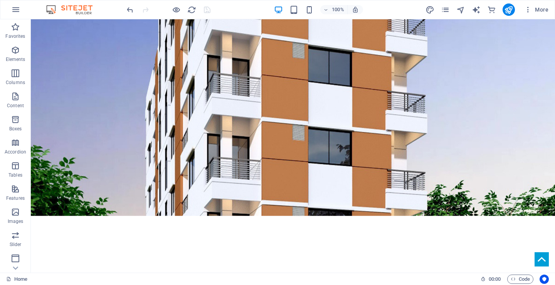
scroll to position [0, 0]
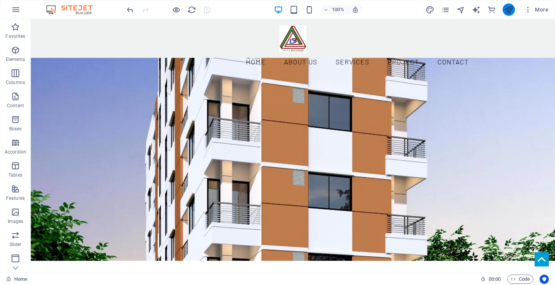
click at [507, 5] on button "publish" at bounding box center [509, 9] width 12 height 12
